Goal: Find specific page/section: Find specific page/section

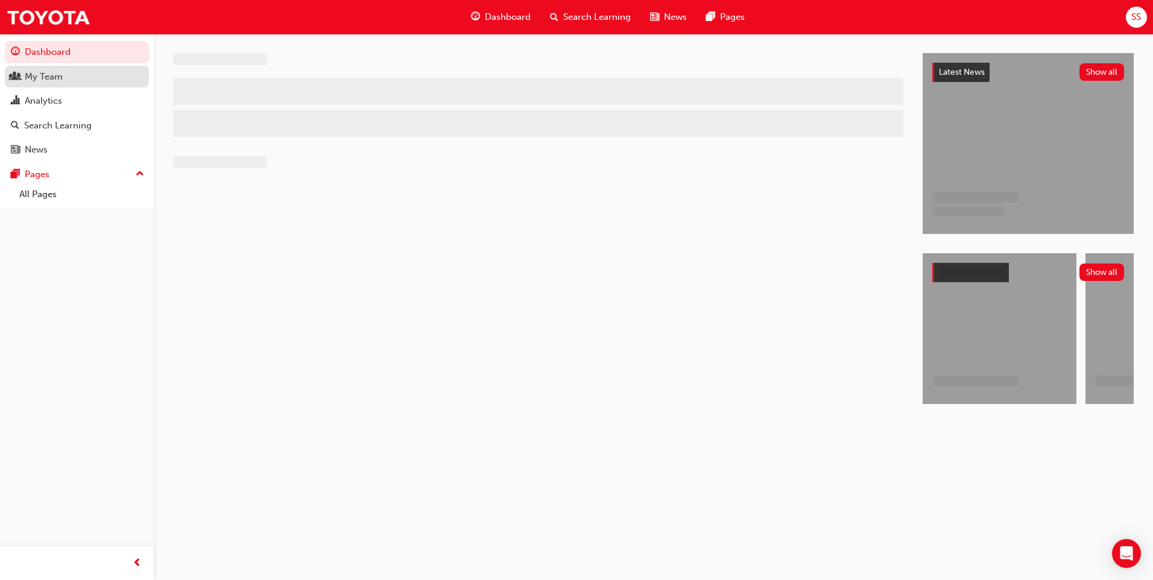
click at [34, 75] on div "My Team" at bounding box center [44, 77] width 38 height 14
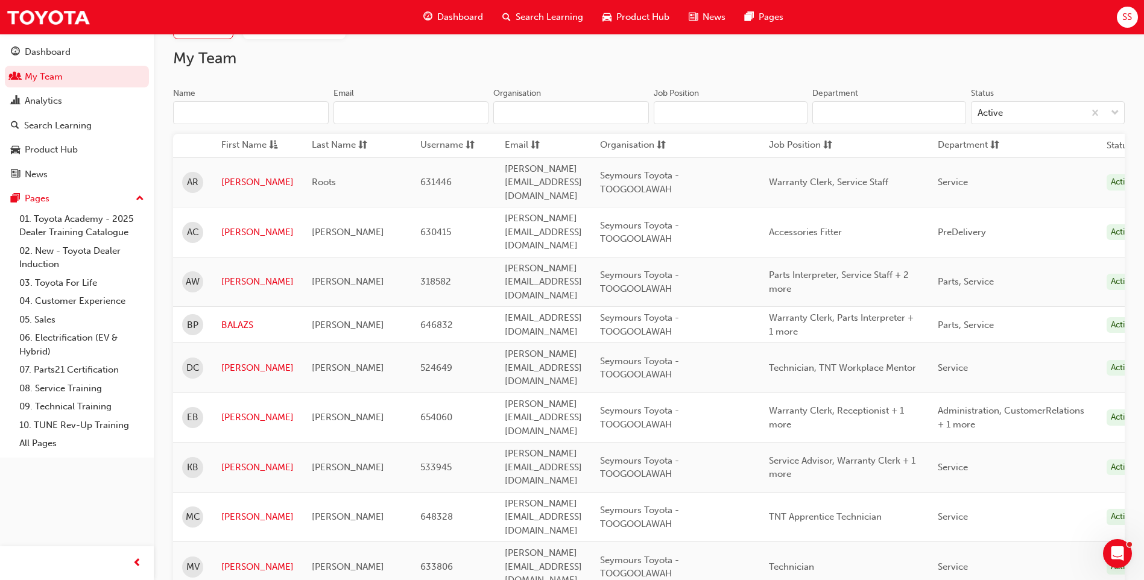
scroll to position [181, 0]
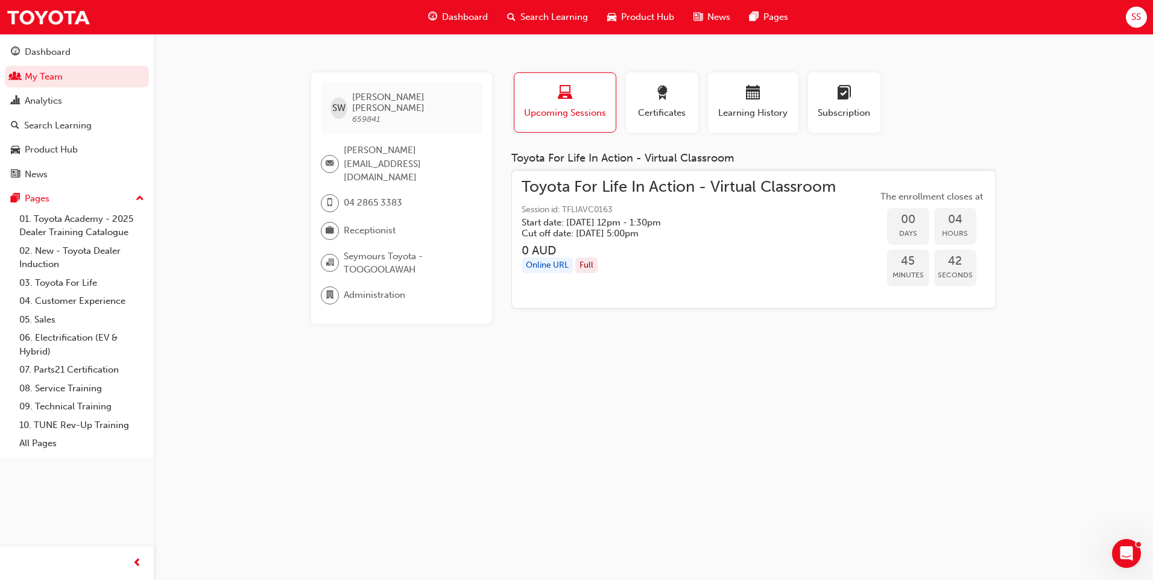
click at [542, 265] on div "Online URL" at bounding box center [547, 265] width 51 height 16
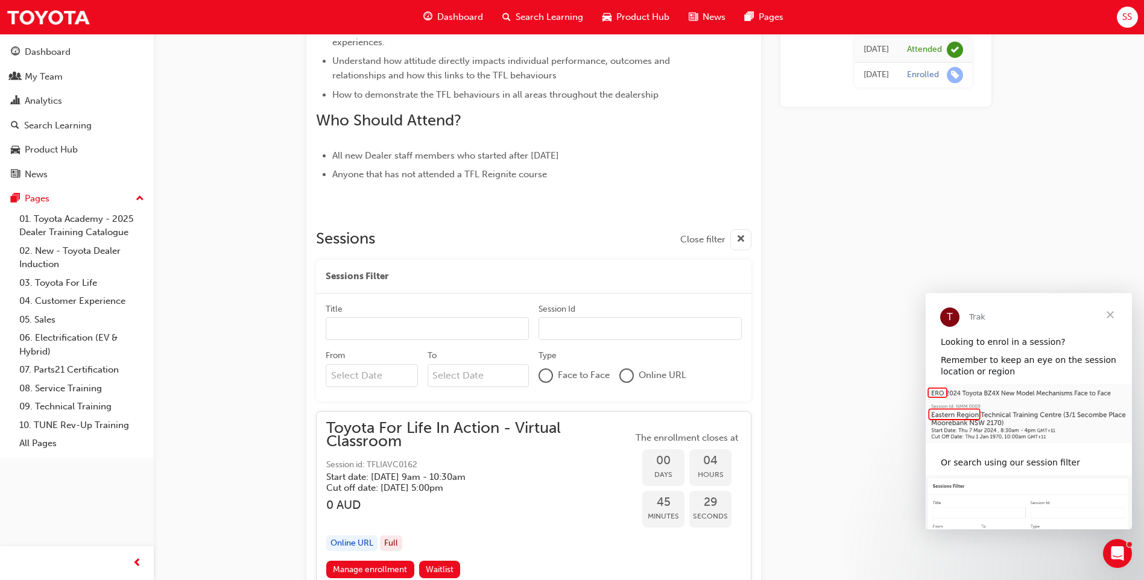
scroll to position [422, 0]
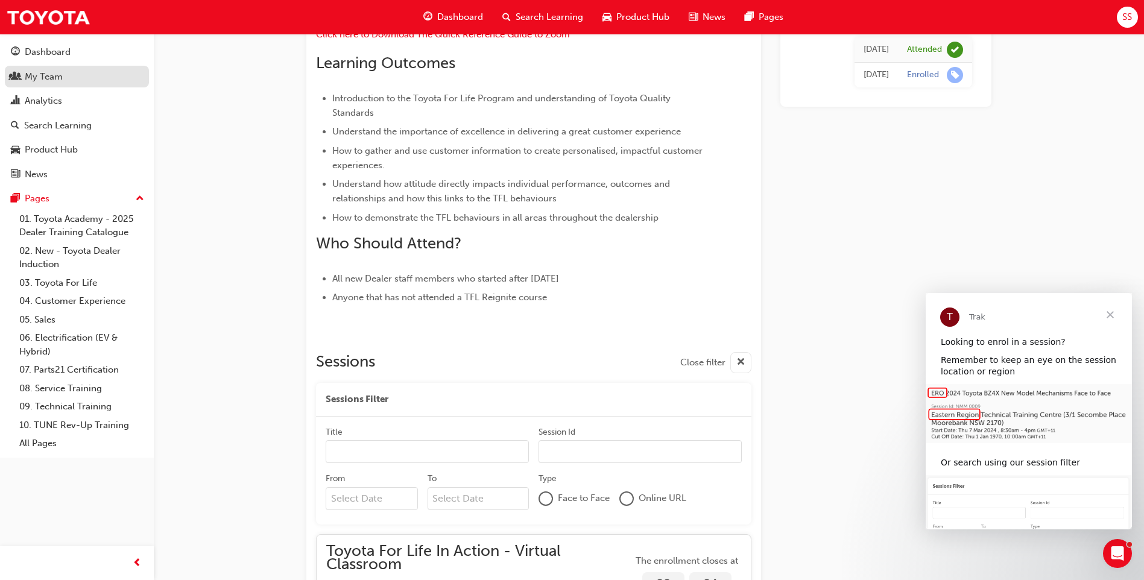
click at [47, 79] on div "My Team" at bounding box center [44, 77] width 38 height 14
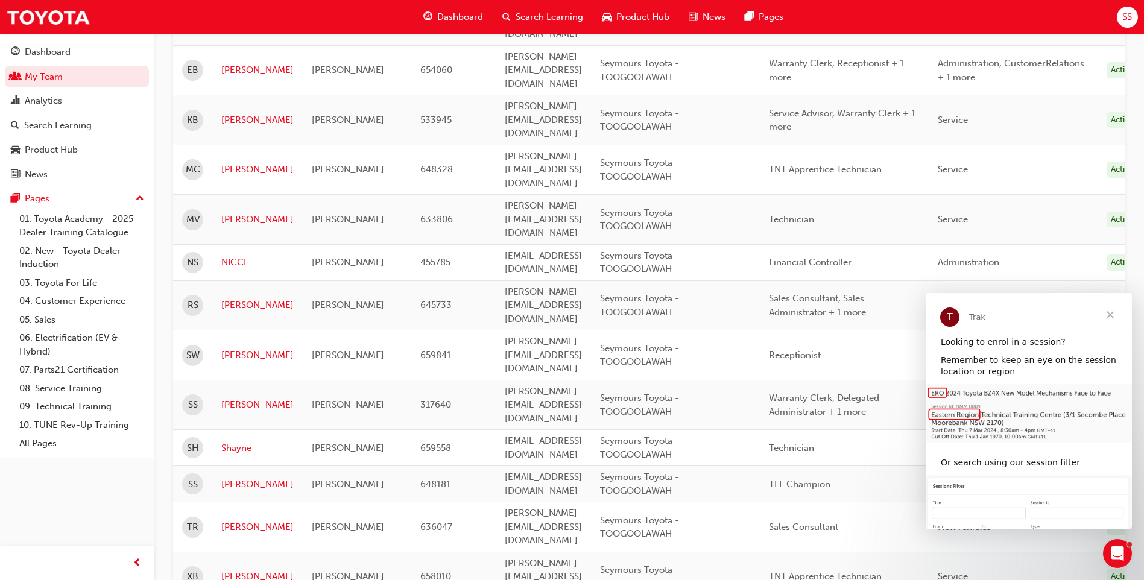
scroll to position [412, 0]
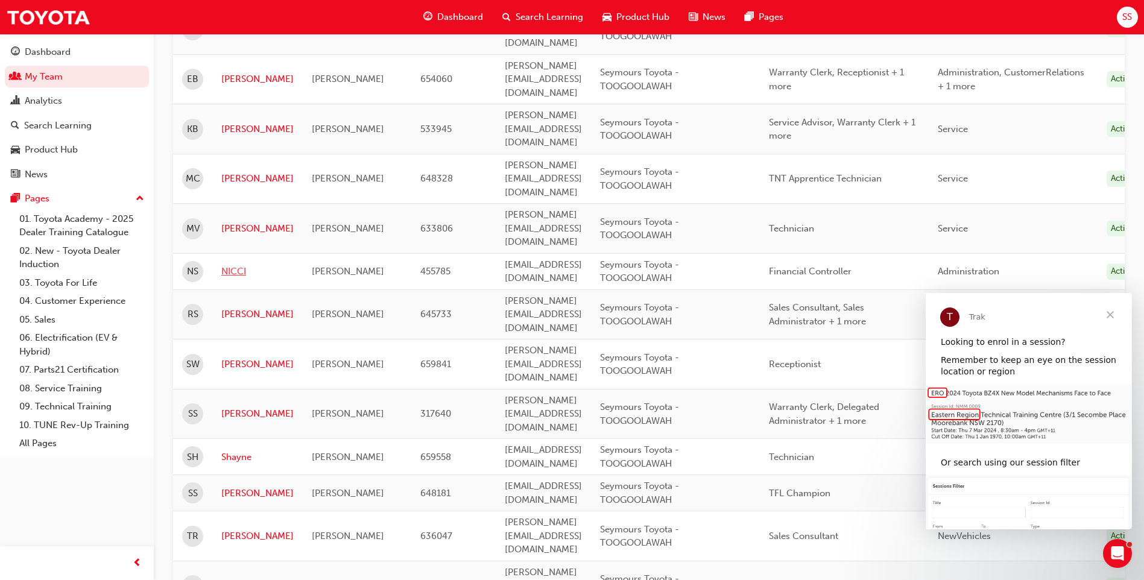
click at [226, 253] on td "NICCI" at bounding box center [257, 271] width 90 height 36
click at [227, 265] on link "NICCI" at bounding box center [257, 272] width 72 height 14
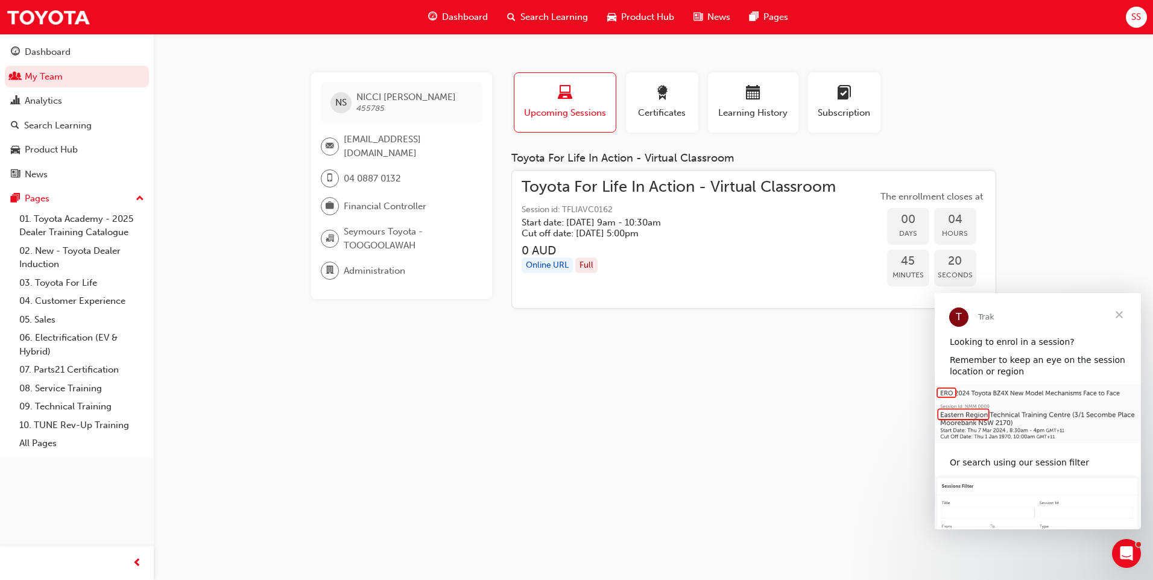
click at [546, 266] on div "Online URL" at bounding box center [547, 265] width 51 height 16
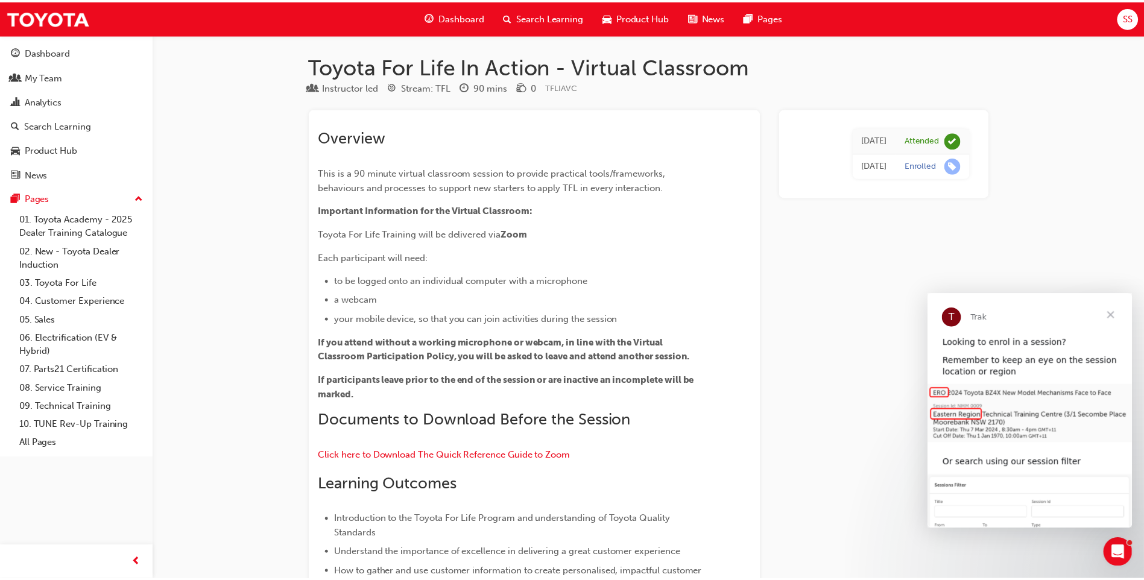
scroll to position [956, 0]
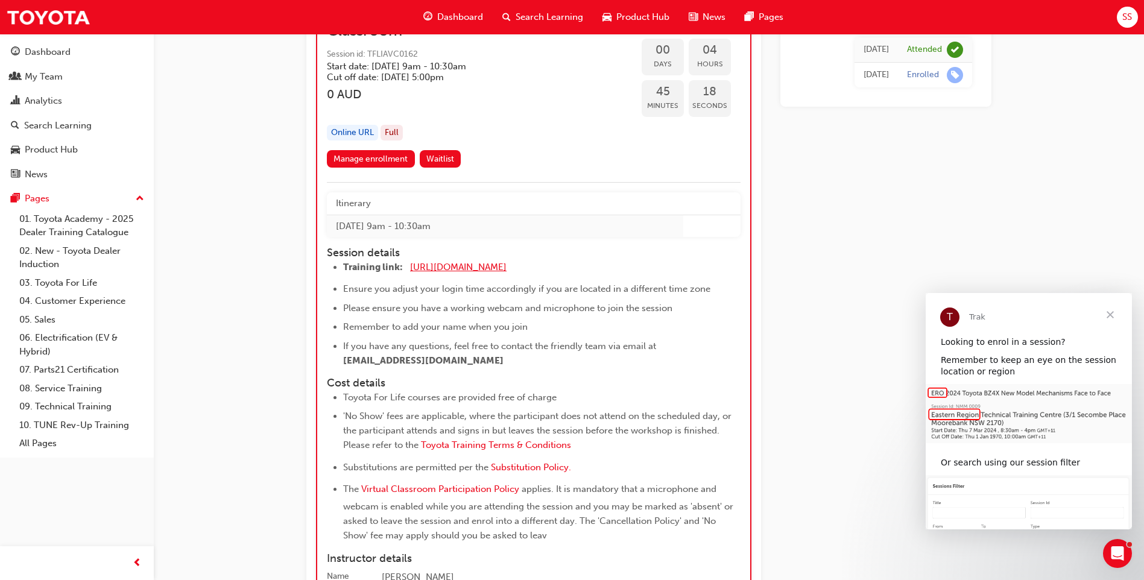
click at [496, 268] on span "https://zoom.us/j/5450758959" at bounding box center [458, 267] width 96 height 11
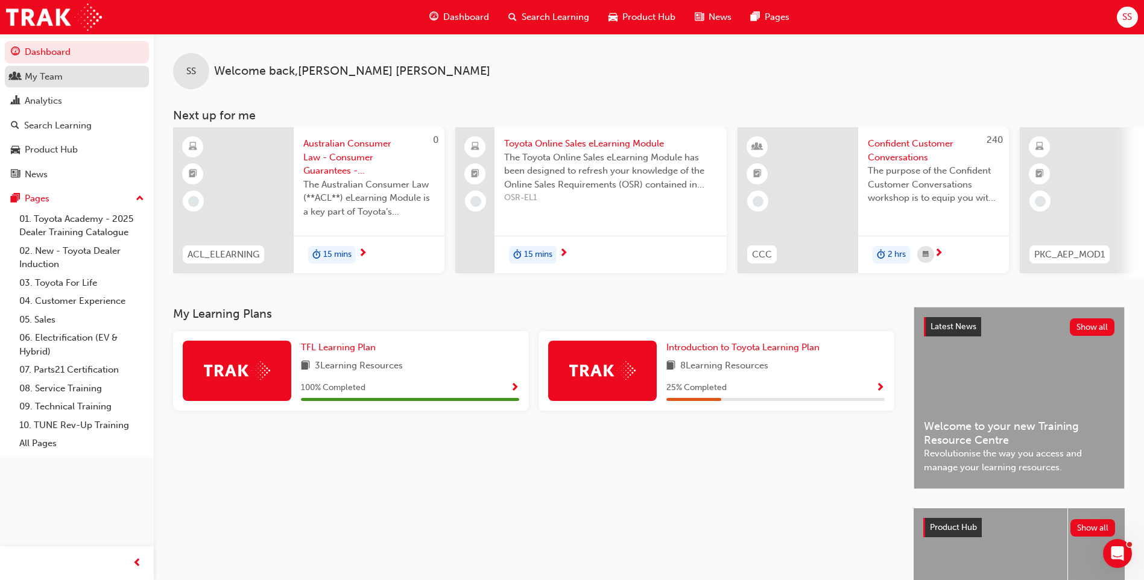
click at [60, 80] on div "My Team" at bounding box center [44, 77] width 38 height 14
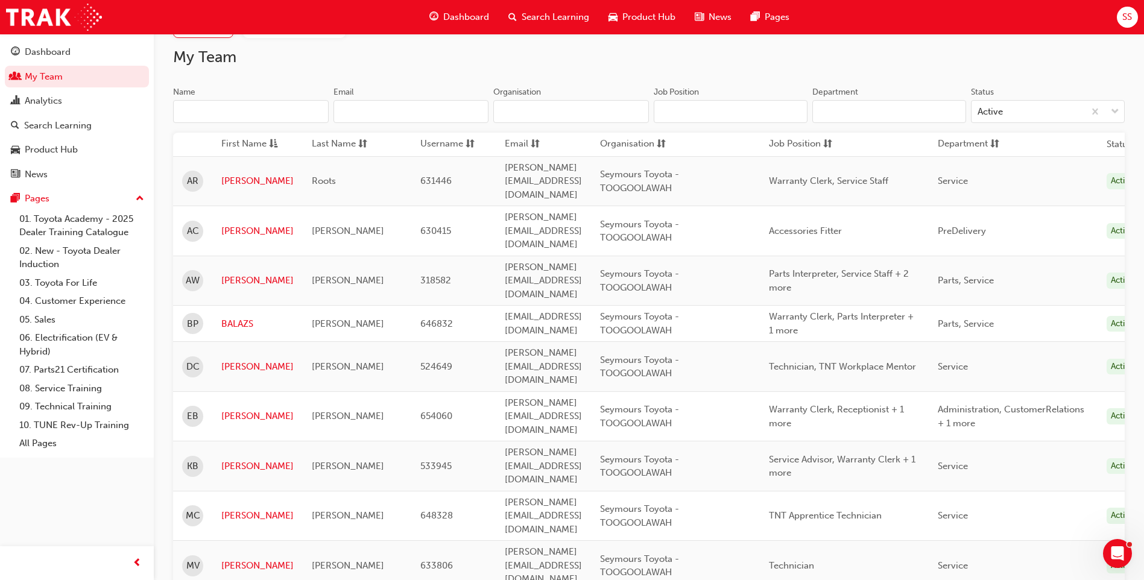
scroll to position [121, 0]
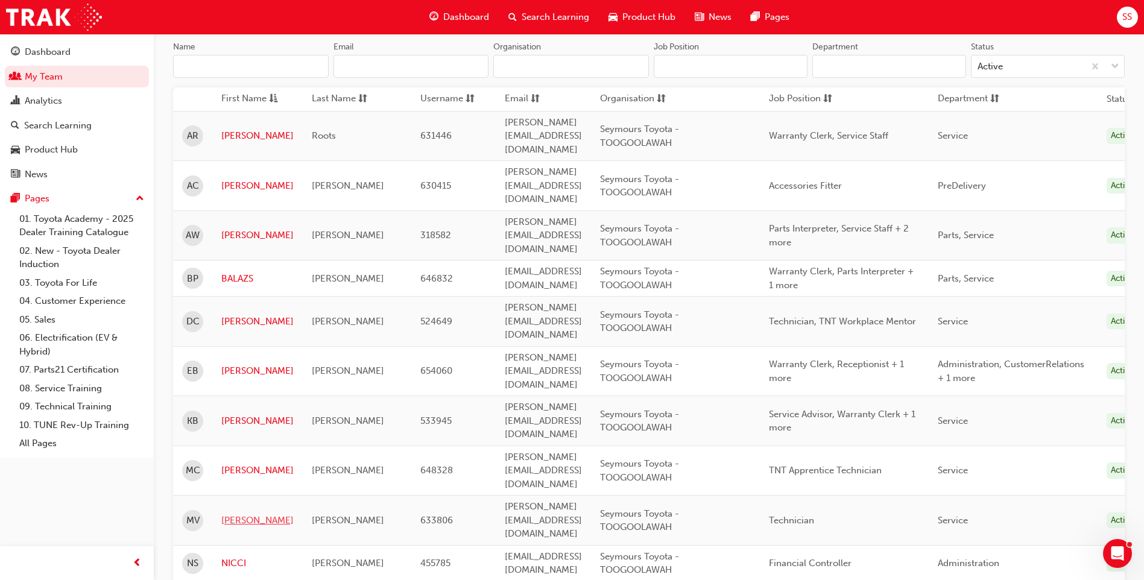
click at [243, 514] on link "[PERSON_NAME]" at bounding box center [257, 521] width 72 height 14
